Goal: Check status: Check status

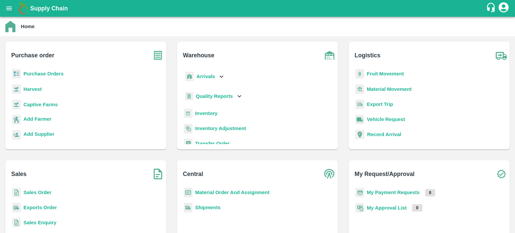
click at [49, 206] on b "Exports Order" at bounding box center [40, 207] width 34 height 5
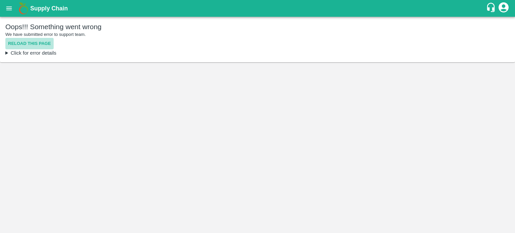
click at [35, 44] on button "Reload this page" at bounding box center [29, 44] width 48 height 12
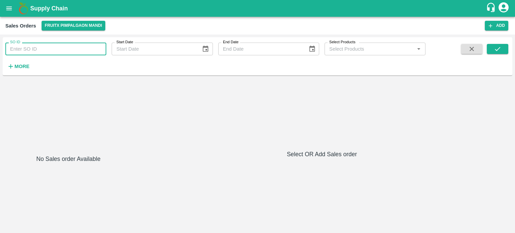
click at [72, 51] on input "SO ID" at bounding box center [55, 49] width 101 height 13
paste input "606764"
type input "606764"
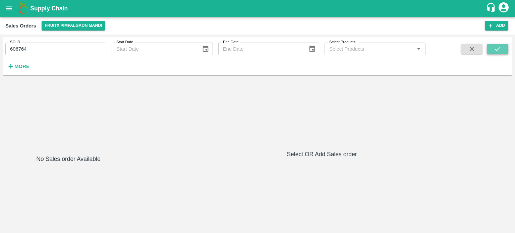
click at [503, 50] on button "submit" at bounding box center [497, 49] width 21 height 10
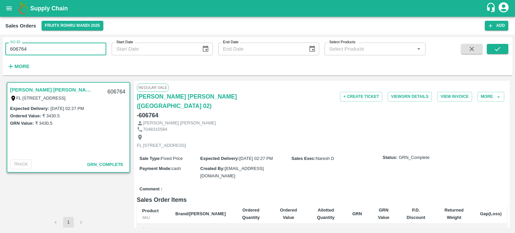
drag, startPoint x: 28, startPoint y: 53, endPoint x: 10, endPoint y: 51, distance: 17.8
click at [10, 51] on input "606764" at bounding box center [55, 49] width 101 height 13
type input "v"
paste input "text"
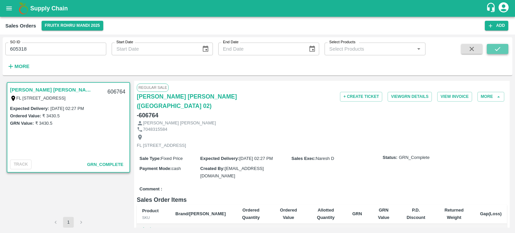
click at [492, 48] on button "submit" at bounding box center [497, 49] width 21 height 10
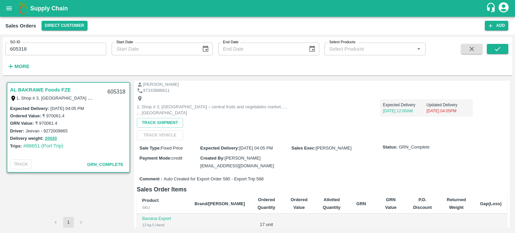
scroll to position [67, 0]
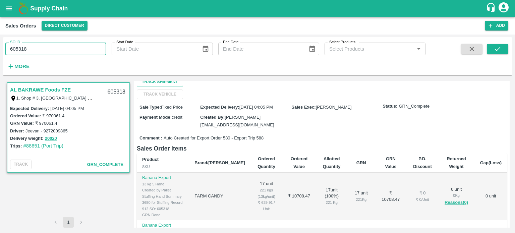
drag, startPoint x: 17, startPoint y: 48, endPoint x: 66, endPoint y: 49, distance: 48.3
click at [66, 50] on input "605318" at bounding box center [55, 49] width 101 height 13
click at [64, 48] on input "605266" at bounding box center [55, 49] width 101 height 13
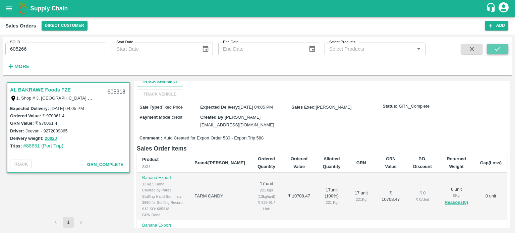
click at [499, 52] on icon "submit" at bounding box center [497, 48] width 7 height 7
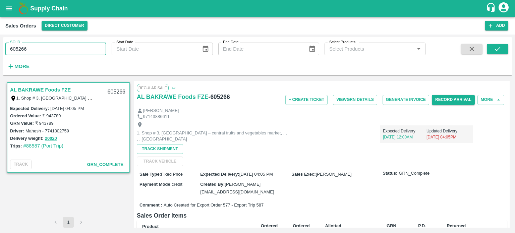
drag, startPoint x: 15, startPoint y: 46, endPoint x: 111, endPoint y: 49, distance: 96.5
click at [111, 49] on div "SO ID 605266 SO ID Start Date Start Date End Date End Date Select Products Sele…" at bounding box center [212, 54] width 425 height 35
click at [93, 46] on input "604869" at bounding box center [55, 49] width 101 height 13
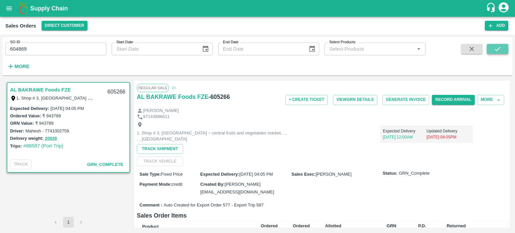
click at [494, 48] on icon "submit" at bounding box center [497, 48] width 7 height 7
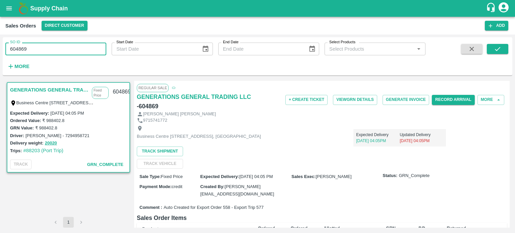
drag, startPoint x: 69, startPoint y: 52, endPoint x: 0, endPoint y: 50, distance: 68.7
click at [0, 50] on div "SO ID 604869 SO ID Start Date Start Date End Date End Date Select Products Sele…" at bounding box center [257, 134] width 515 height 198
paste input "text"
click at [501, 51] on icon "submit" at bounding box center [497, 48] width 7 height 7
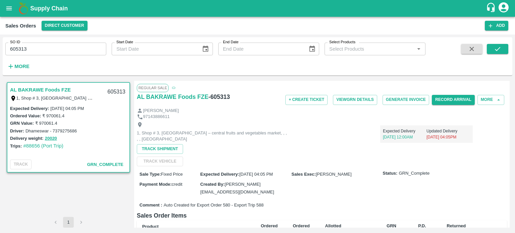
scroll to position [34, 0]
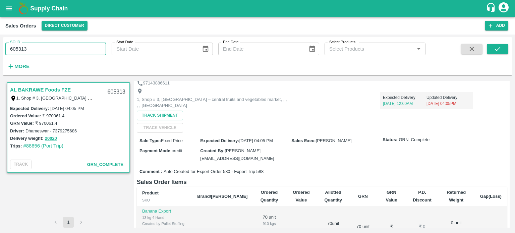
drag, startPoint x: 16, startPoint y: 49, endPoint x: 106, endPoint y: 53, distance: 89.9
click at [109, 55] on div "SO ID 605313 SO ID Start Date Start Date End Date End Date Select Products Sele…" at bounding box center [212, 54] width 425 height 35
click at [99, 50] on input "606764" at bounding box center [55, 49] width 101 height 13
click at [496, 48] on icon "submit" at bounding box center [497, 48] width 7 height 7
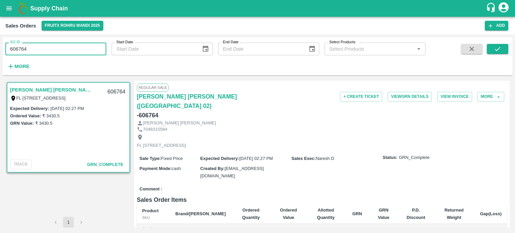
drag, startPoint x: 21, startPoint y: 52, endPoint x: 54, endPoint y: 50, distance: 32.9
click at [54, 50] on input "606764" at bounding box center [55, 49] width 101 height 13
click at [54, 50] on input "606732" at bounding box center [55, 49] width 101 height 13
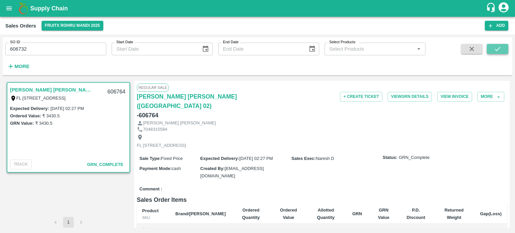
click at [493, 51] on button "submit" at bounding box center [497, 49] width 21 height 10
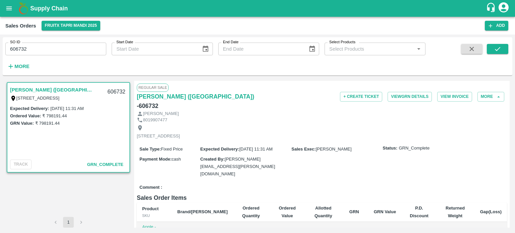
drag, startPoint x: 23, startPoint y: 45, endPoint x: 56, endPoint y: 46, distance: 32.9
click at [56, 46] on input "606732" at bounding box center [55, 49] width 101 height 13
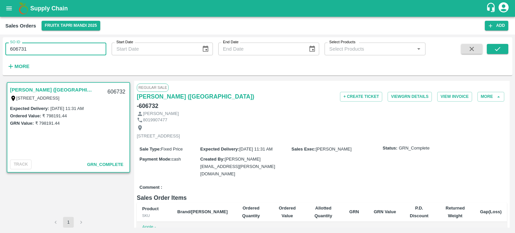
click at [57, 44] on input "606731" at bounding box center [55, 49] width 101 height 13
click at [506, 51] on button "submit" at bounding box center [497, 49] width 21 height 10
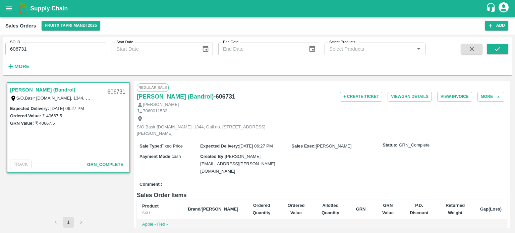
drag, startPoint x: 22, startPoint y: 47, endPoint x: 57, endPoint y: 49, distance: 34.9
click at [57, 49] on input "606731" at bounding box center [55, 49] width 101 height 13
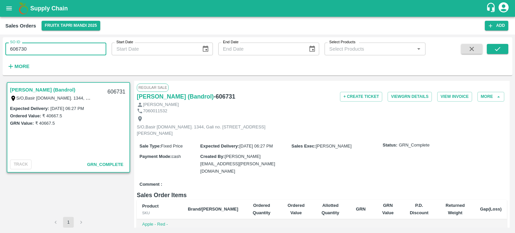
click at [57, 49] on input "606730" at bounding box center [55, 49] width 101 height 13
click at [499, 48] on icon "submit" at bounding box center [497, 49] width 5 height 4
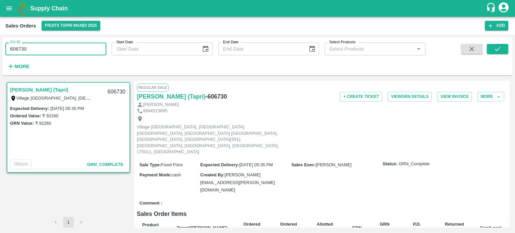
drag, startPoint x: 21, startPoint y: 49, endPoint x: 64, endPoint y: 51, distance: 42.2
click at [64, 51] on input "606730" at bounding box center [55, 49] width 101 height 13
click at [60, 47] on input "606729" at bounding box center [55, 49] width 101 height 13
type input "606729"
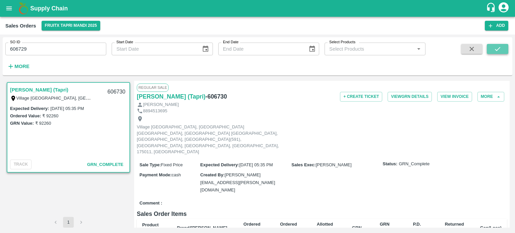
click at [498, 48] on icon "submit" at bounding box center [497, 48] width 7 height 7
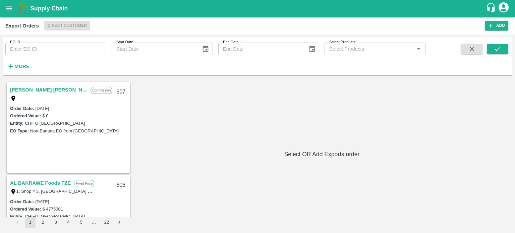
click at [72, 45] on input "EO ID" at bounding box center [55, 49] width 101 height 13
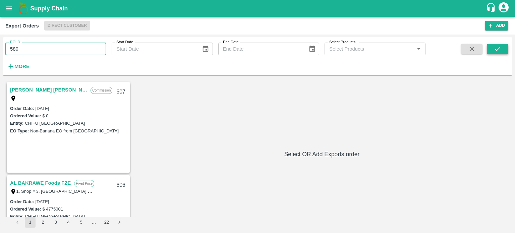
click at [496, 49] on icon "submit" at bounding box center [497, 48] width 7 height 7
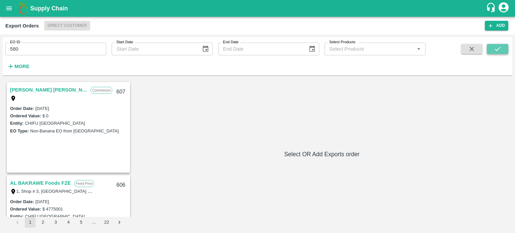
click at [496, 50] on icon "submit" at bounding box center [497, 48] width 7 height 7
click at [29, 49] on input "580" at bounding box center [55, 49] width 101 height 13
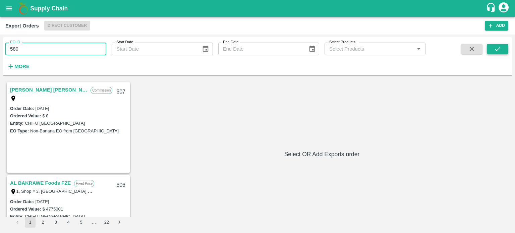
click at [503, 50] on button "submit" at bounding box center [497, 49] width 21 height 10
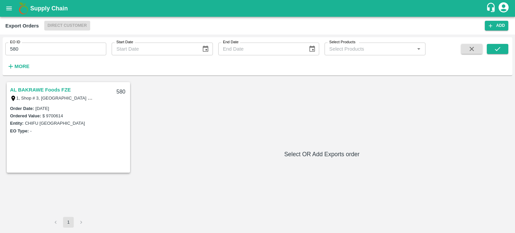
click at [66, 90] on link "AL BAKRAWE Foods FZE" at bounding box center [40, 89] width 61 height 9
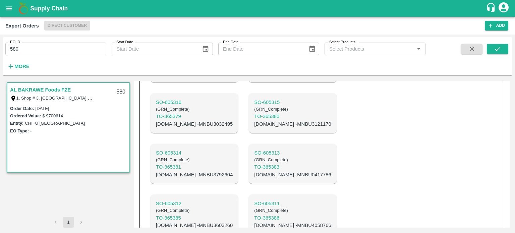
scroll to position [308, 0]
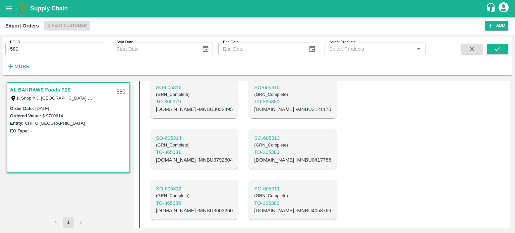
drag, startPoint x: 13, startPoint y: 50, endPoint x: 70, endPoint y: 44, distance: 57.3
click at [70, 44] on input "580" at bounding box center [55, 49] width 101 height 13
click at [497, 50] on icon "submit" at bounding box center [497, 48] width 7 height 7
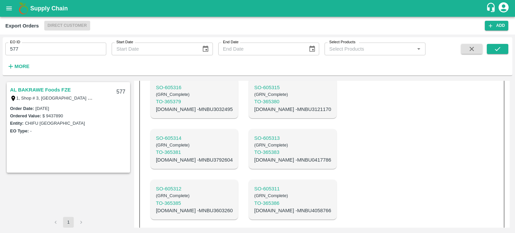
click at [66, 88] on link "AL BAKRAWE Foods FZE" at bounding box center [40, 89] width 61 height 9
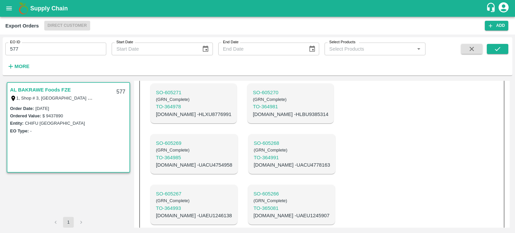
scroll to position [319, 0]
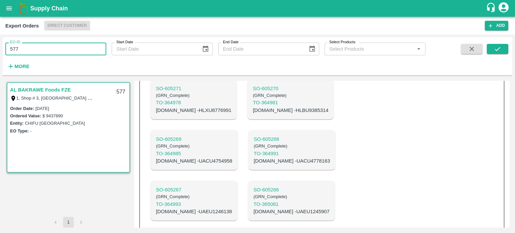
drag, startPoint x: 21, startPoint y: 48, endPoint x: 62, endPoint y: 48, distance: 40.5
click at [60, 48] on input "577" at bounding box center [55, 49] width 101 height 13
type input "558"
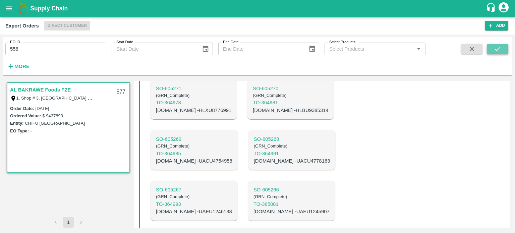
click at [508, 52] on button "submit" at bounding box center [497, 49] width 21 height 10
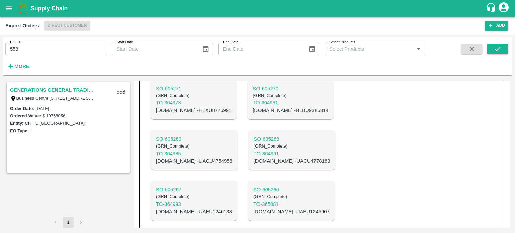
click at [75, 89] on link "GENERATIONS GENERAL TRADING LLC" at bounding box center [52, 89] width 84 height 9
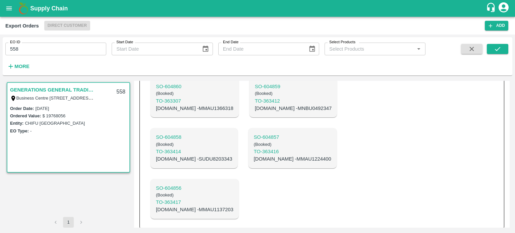
scroll to position [462, 0]
